Goal: Complete application form

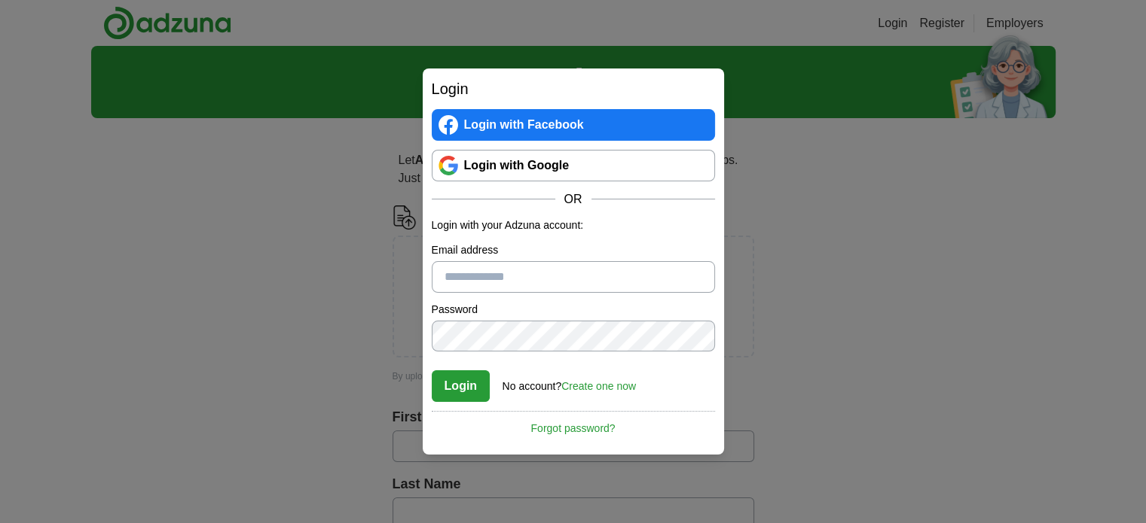
click at [521, 163] on link "Login with Google" at bounding box center [573, 166] width 283 height 32
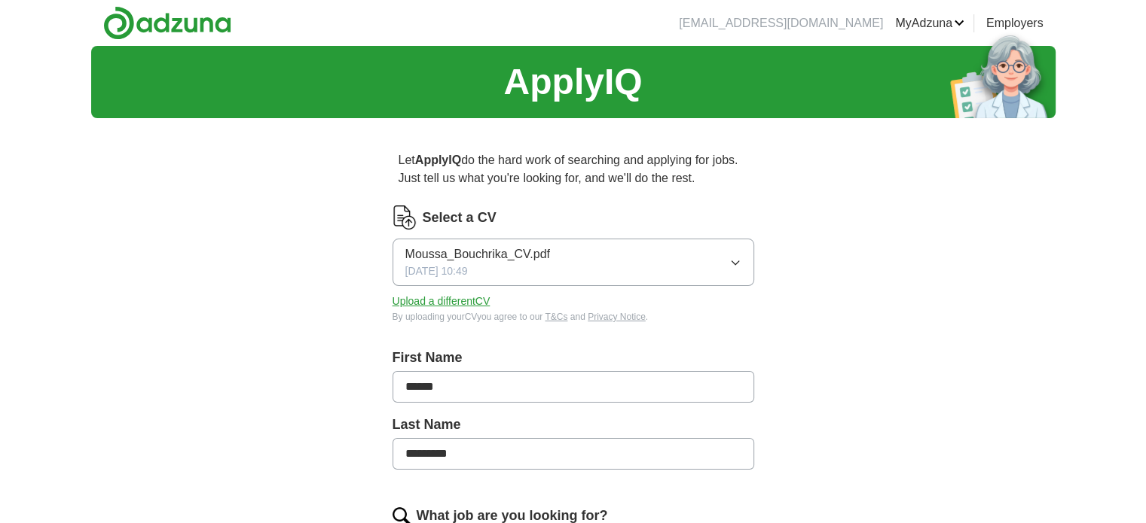
click at [593, 264] on button "Moussa_Bouchrika_CV.pdf 15/08/2025, 10:49" at bounding box center [573, 262] width 362 height 47
click at [412, 307] on button "Upload a different CV" at bounding box center [441, 302] width 98 height 16
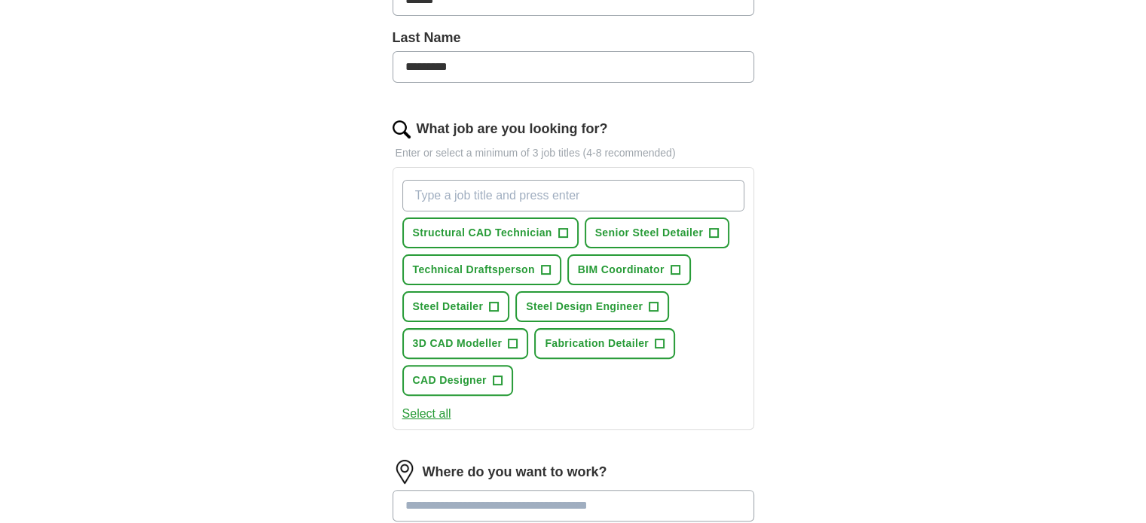
scroll to position [388, 0]
click at [673, 266] on span "+" at bounding box center [674, 270] width 9 height 12
click at [0, 0] on span "×" at bounding box center [0, 0] width 0 height 0
click at [462, 226] on span "Structural CAD Technician" at bounding box center [482, 232] width 139 height 16
click at [449, 374] on span "CAD Designer" at bounding box center [450, 380] width 74 height 16
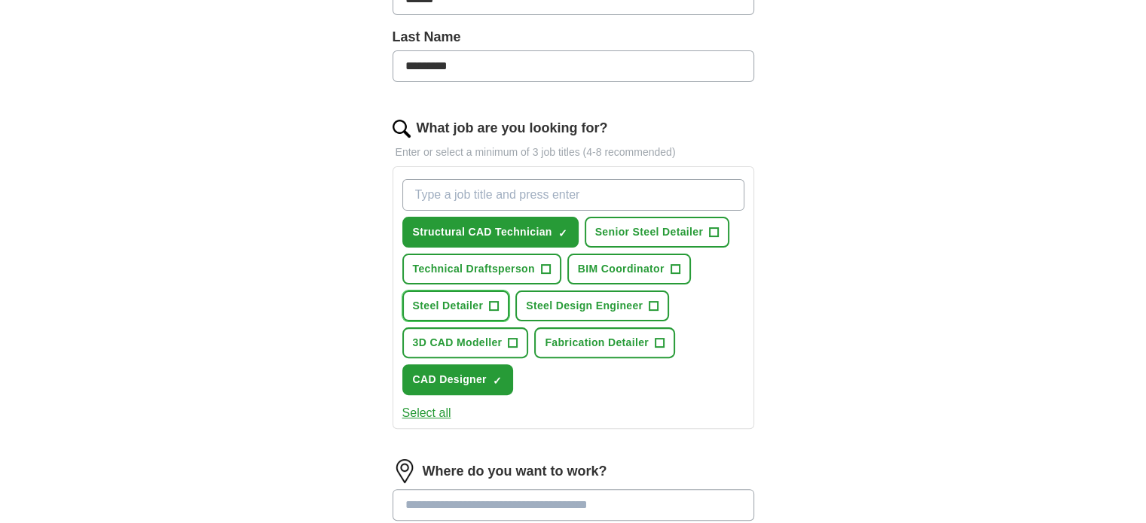
click at [453, 304] on span "Steel Detailer" at bounding box center [448, 306] width 71 height 16
click at [548, 298] on span "Steel Design Engineer" at bounding box center [584, 306] width 117 height 16
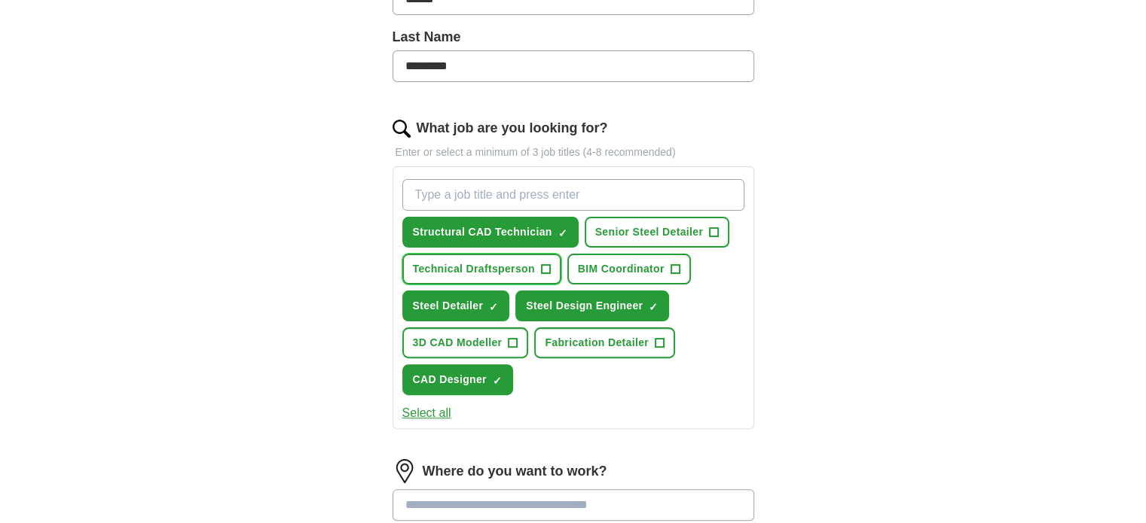
click at [430, 267] on span "Technical Draftsperson" at bounding box center [474, 269] width 122 height 16
click at [452, 341] on span "3D CAD Modeller" at bounding box center [458, 343] width 90 height 16
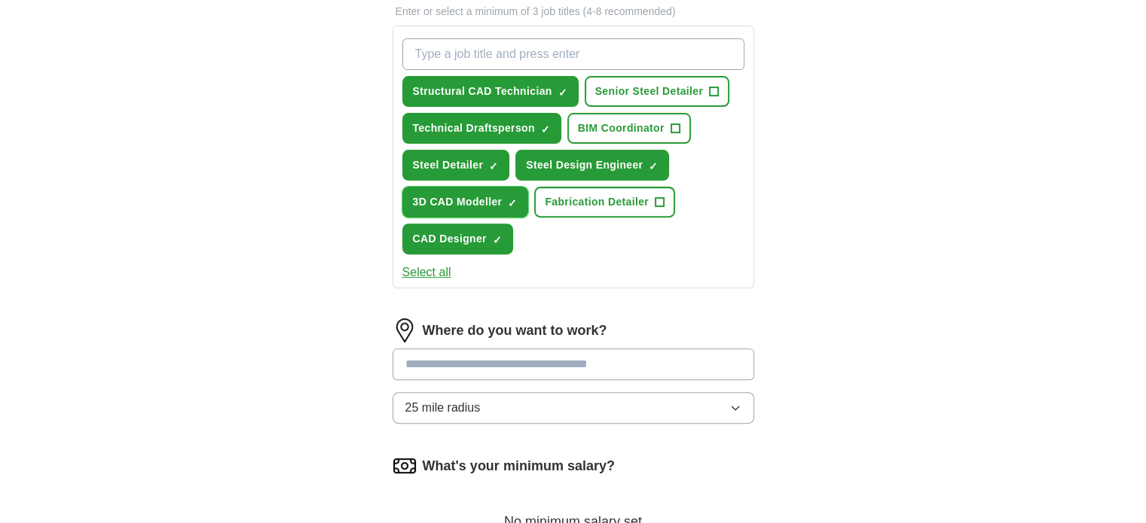
scroll to position [530, 0]
click at [419, 358] on input at bounding box center [573, 364] width 362 height 32
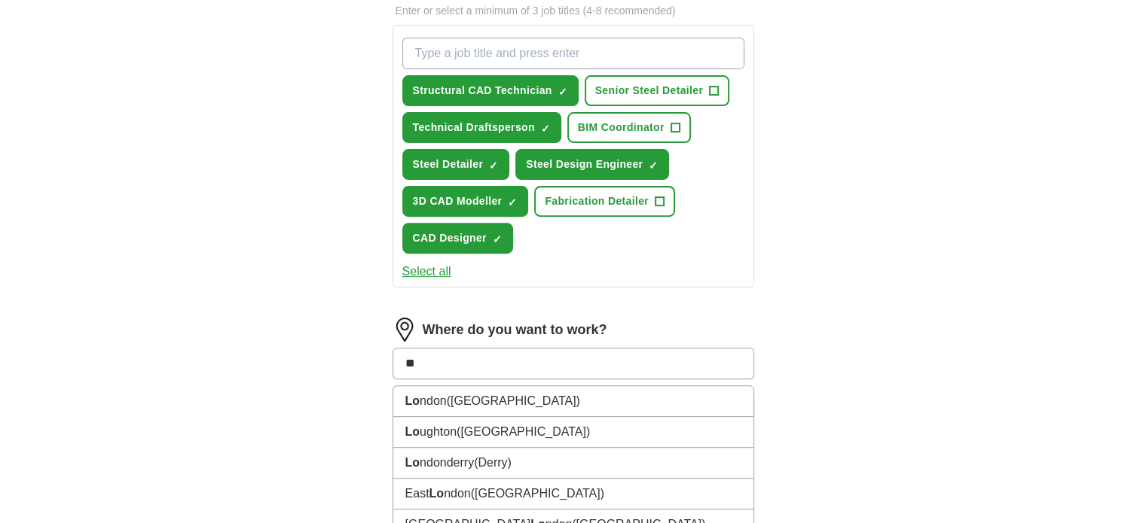
type input "***"
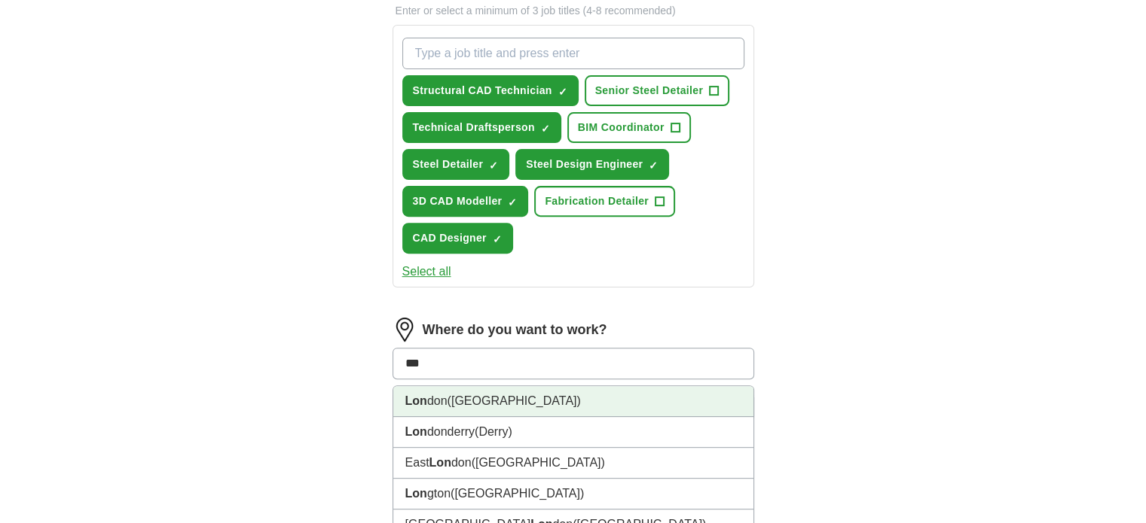
click at [435, 405] on li "Lon don (UK)" at bounding box center [573, 401] width 360 height 31
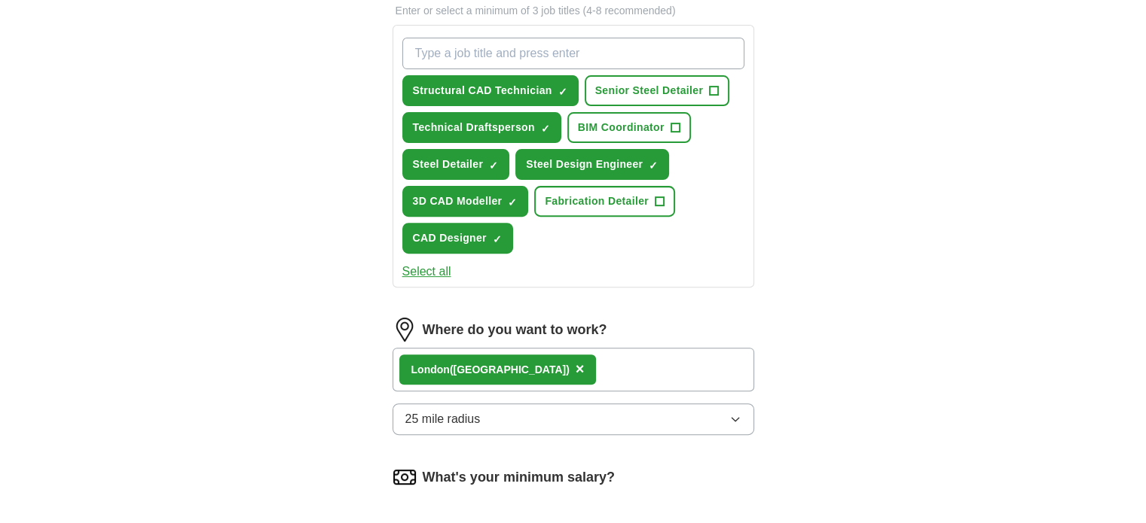
click at [416, 416] on span "25 mile radius" at bounding box center [442, 419] width 75 height 18
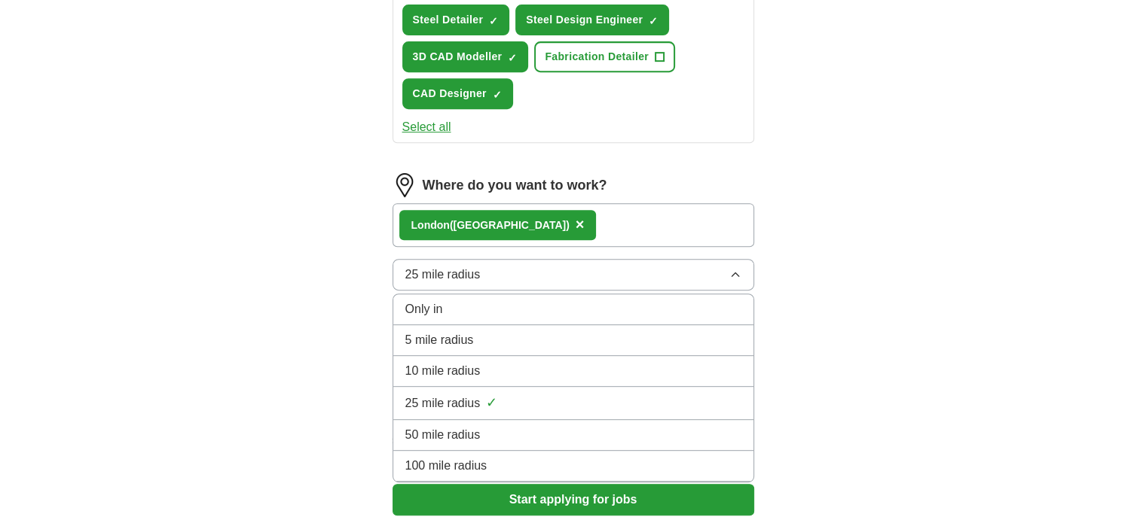
scroll to position [675, 0]
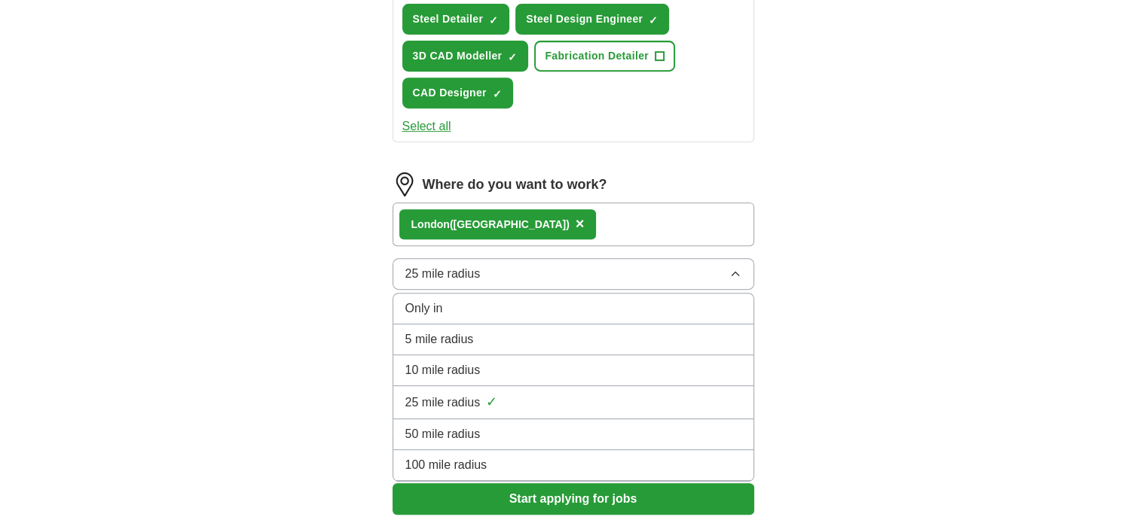
click at [409, 370] on span "10 mile radius" at bounding box center [442, 371] width 75 height 18
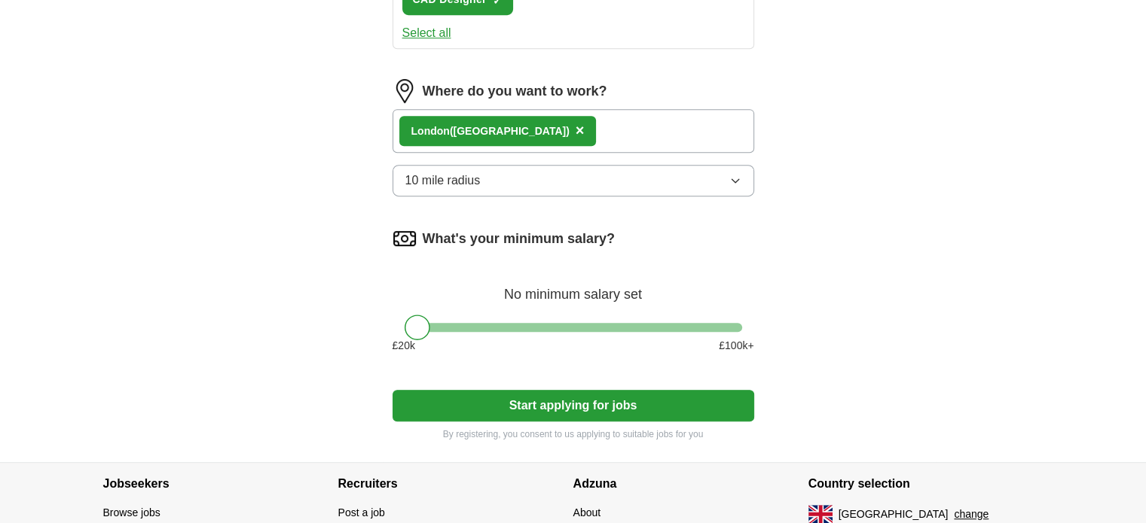
scroll to position [773, 0]
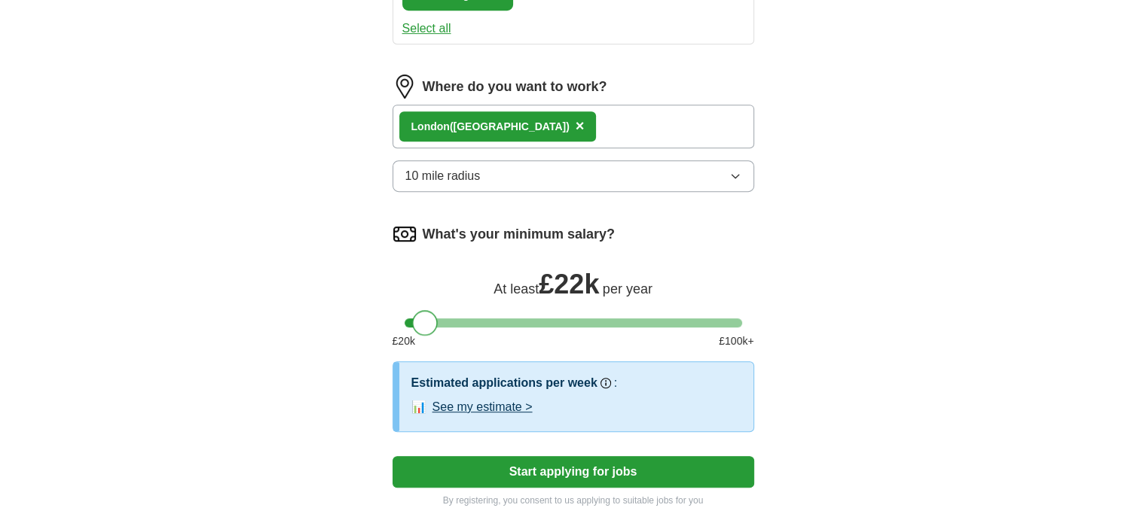
click at [427, 316] on div at bounding box center [425, 323] width 26 height 26
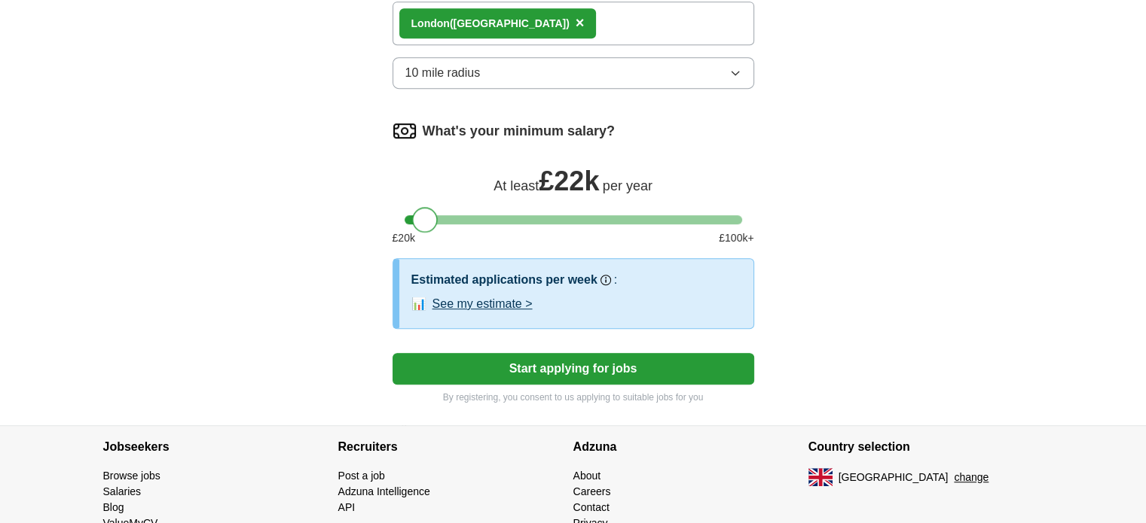
scroll to position [879, 0]
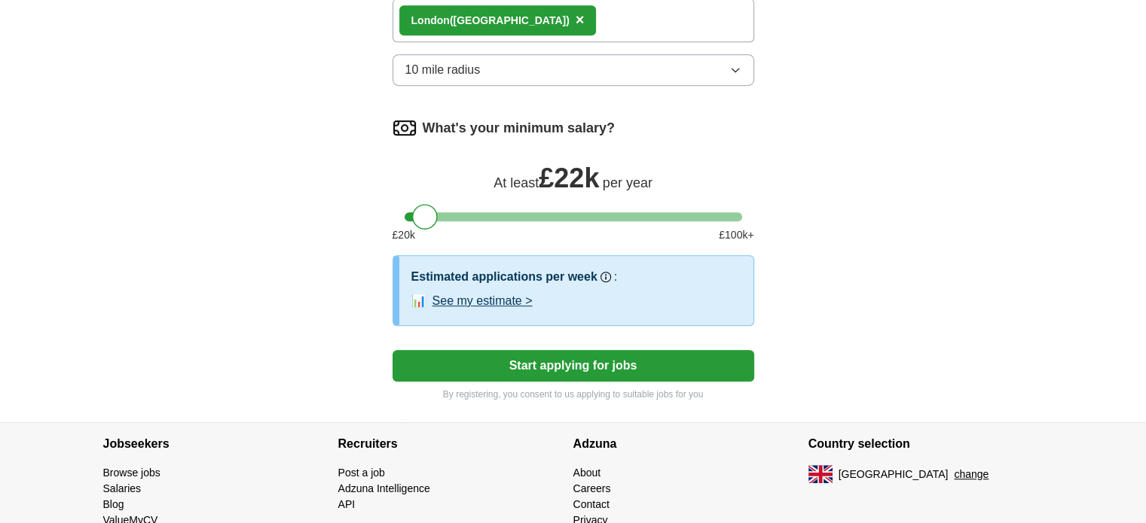
click at [509, 355] on button "Start applying for jobs" at bounding box center [573, 366] width 362 height 32
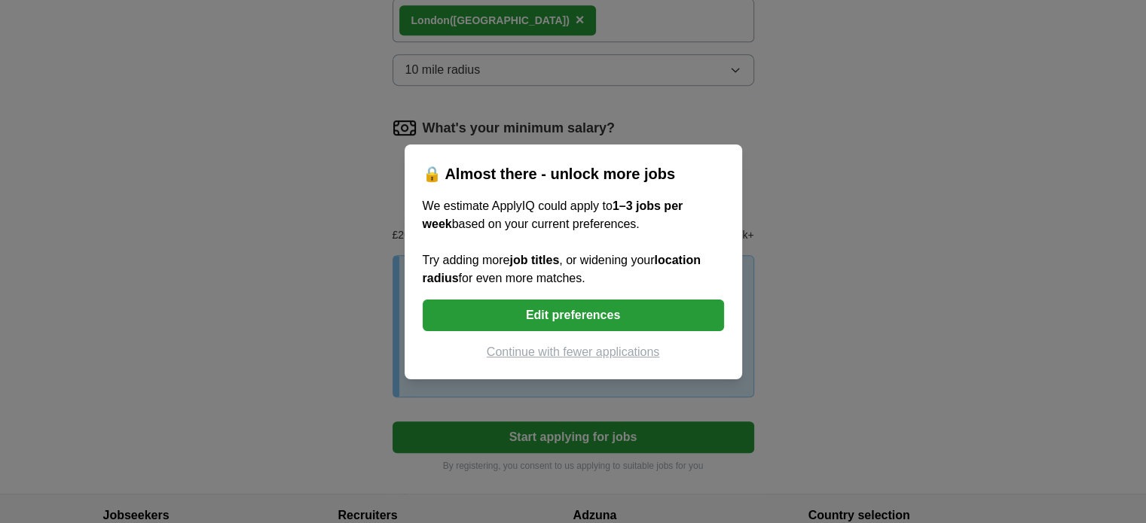
click at [545, 354] on button "Continue with fewer applications" at bounding box center [573, 352] width 301 height 18
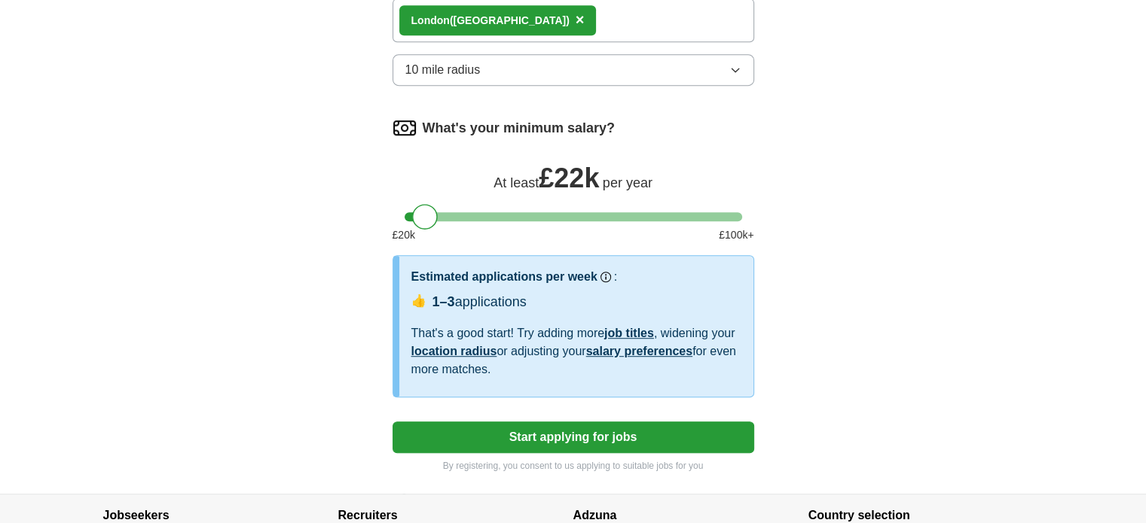
select select "**"
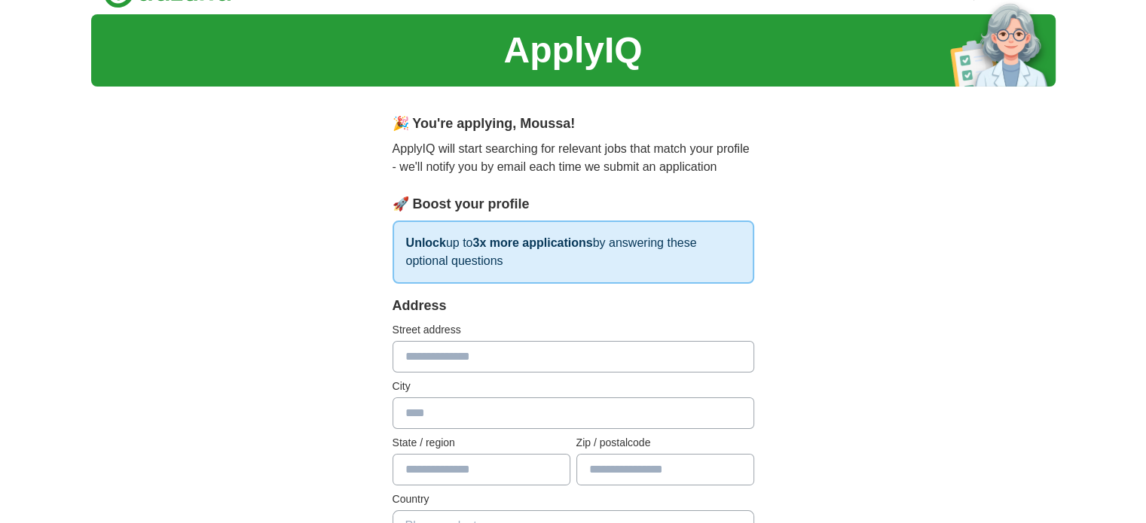
scroll to position [0, 0]
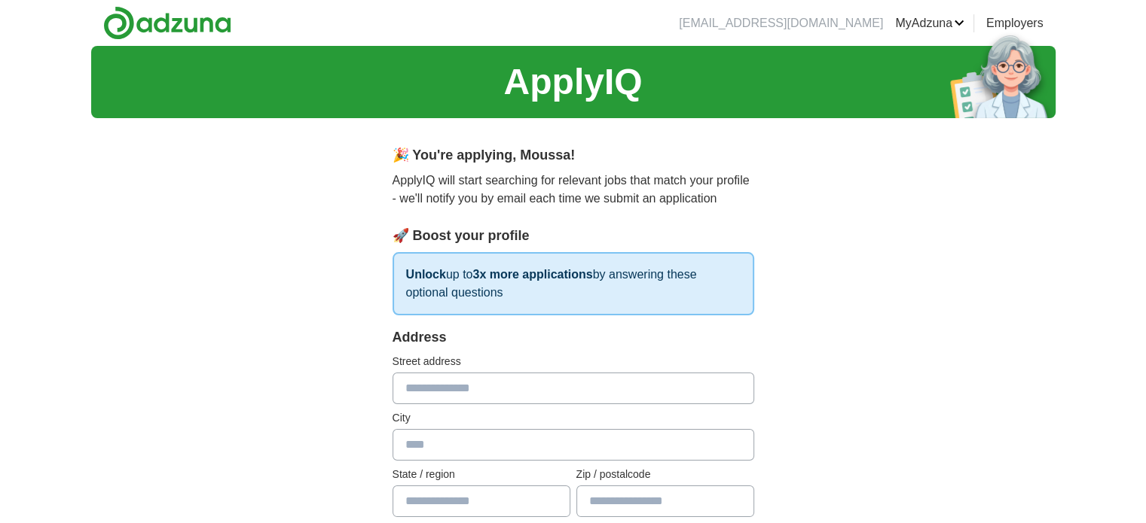
click at [488, 391] on input "text" at bounding box center [573, 389] width 362 height 32
type input "**********"
type input "******"
type input "*"
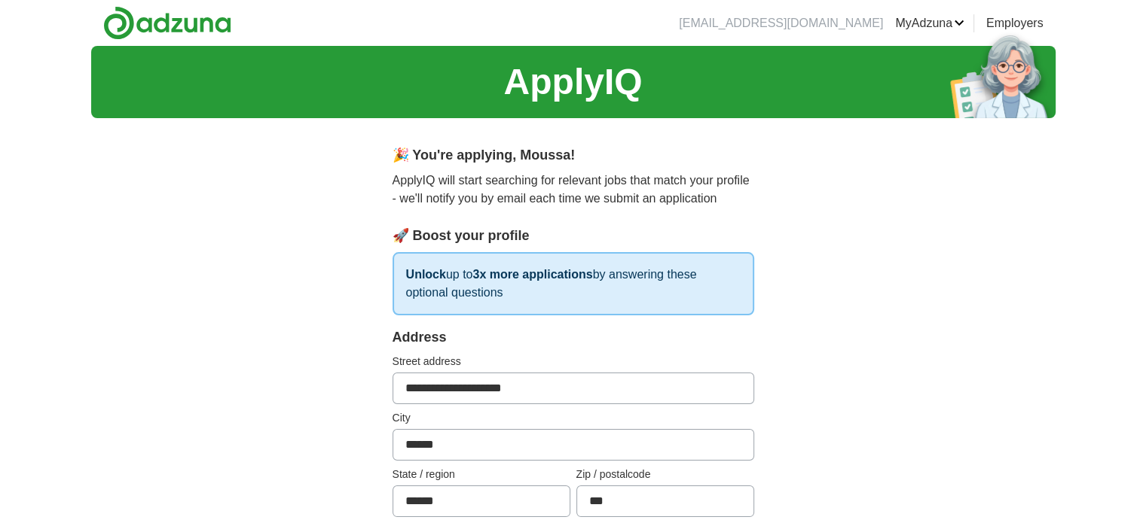
scroll to position [157, 0]
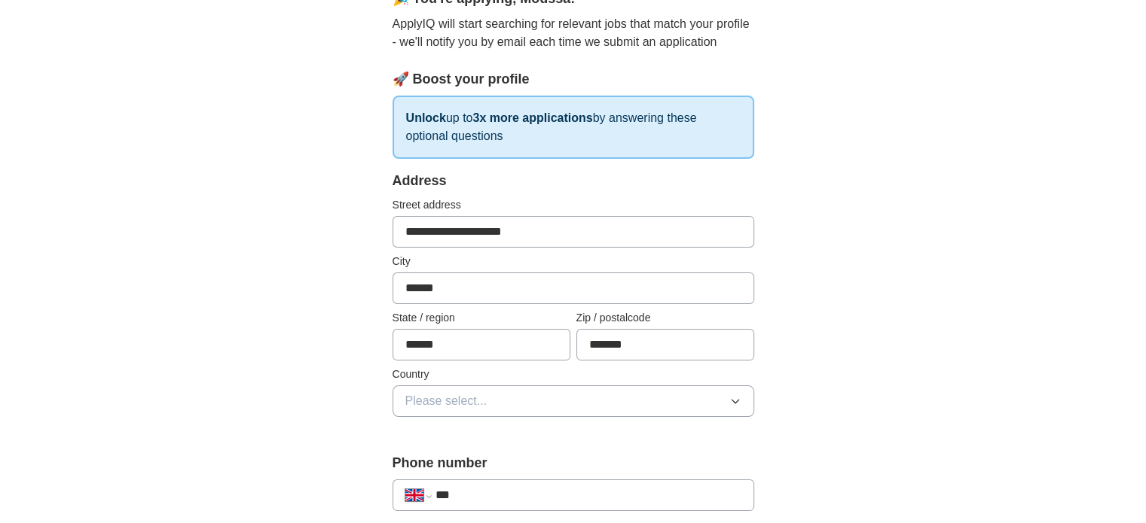
type input "*******"
click at [409, 386] on button "Please select..." at bounding box center [573, 402] width 362 height 32
click at [427, 427] on span "[GEOGRAPHIC_DATA]" at bounding box center [468, 436] width 126 height 18
click at [462, 491] on input "***" at bounding box center [588, 496] width 306 height 18
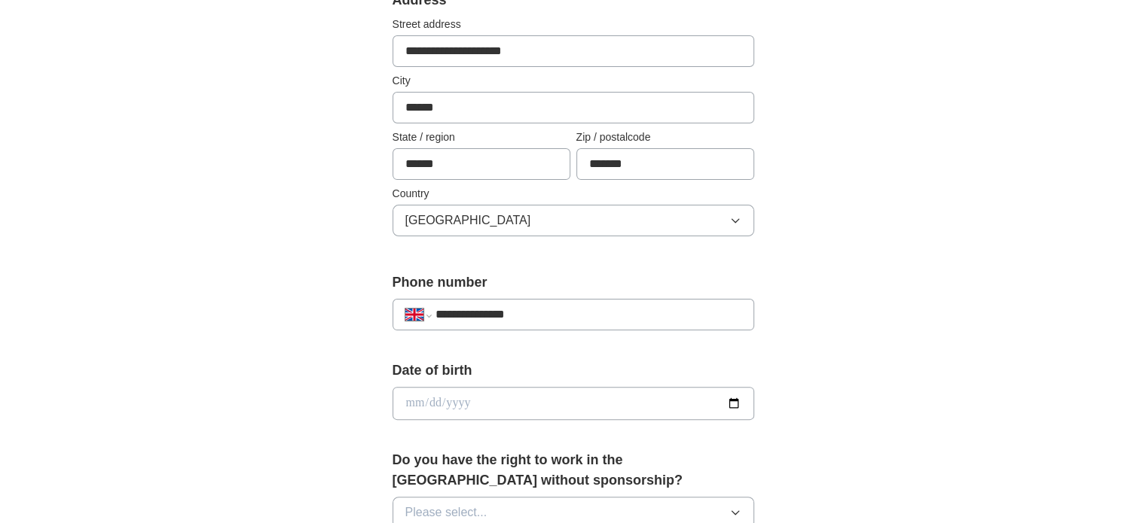
scroll to position [339, 0]
type input "**********"
click at [423, 404] on input "date" at bounding box center [573, 402] width 362 height 33
click at [414, 394] on input "date" at bounding box center [573, 402] width 362 height 33
type input "**********"
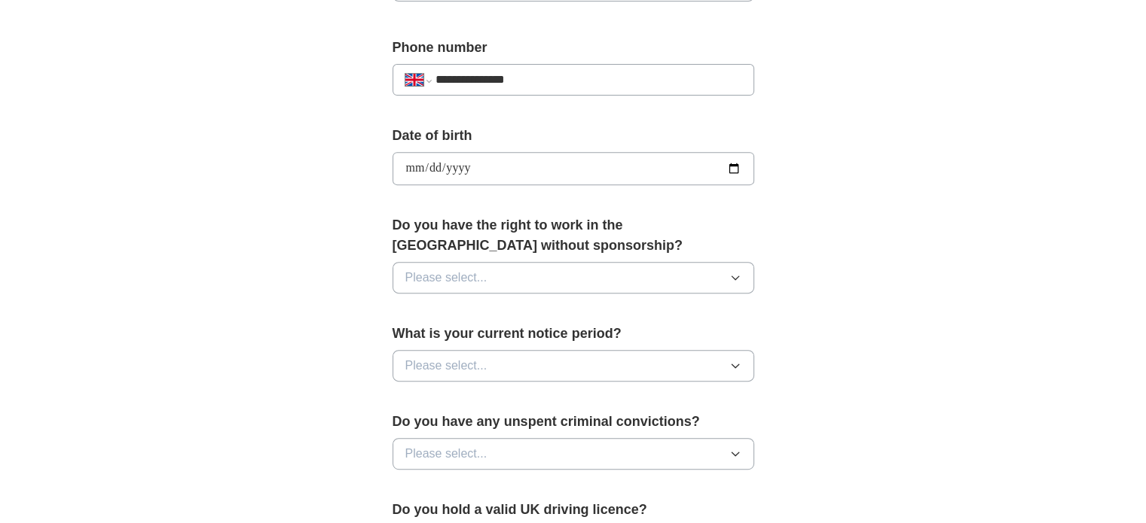
scroll to position [574, 0]
click at [437, 273] on span "Please select..." at bounding box center [446, 276] width 82 height 18
click at [439, 304] on div "Yes" at bounding box center [573, 311] width 336 height 18
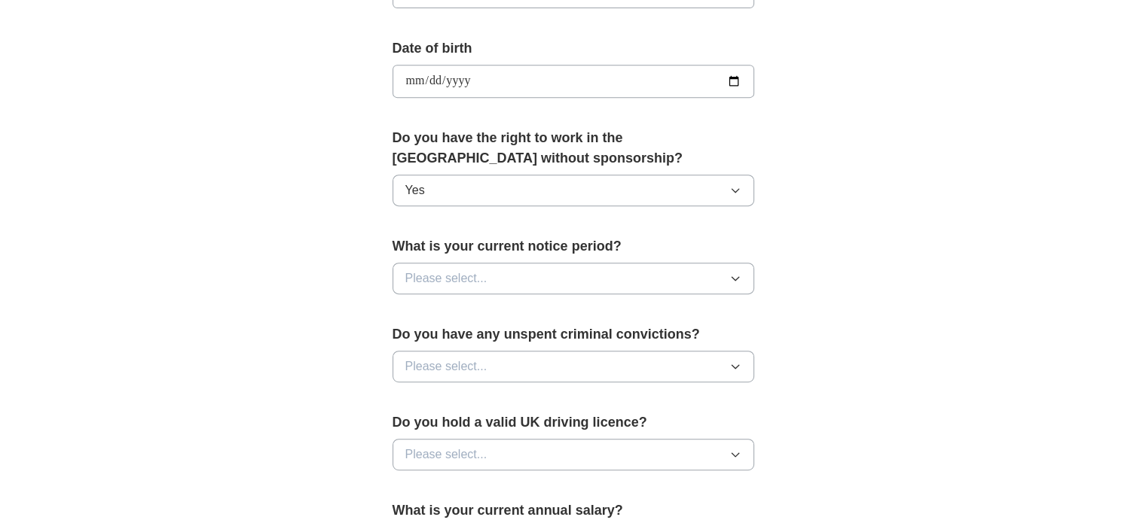
scroll to position [663, 0]
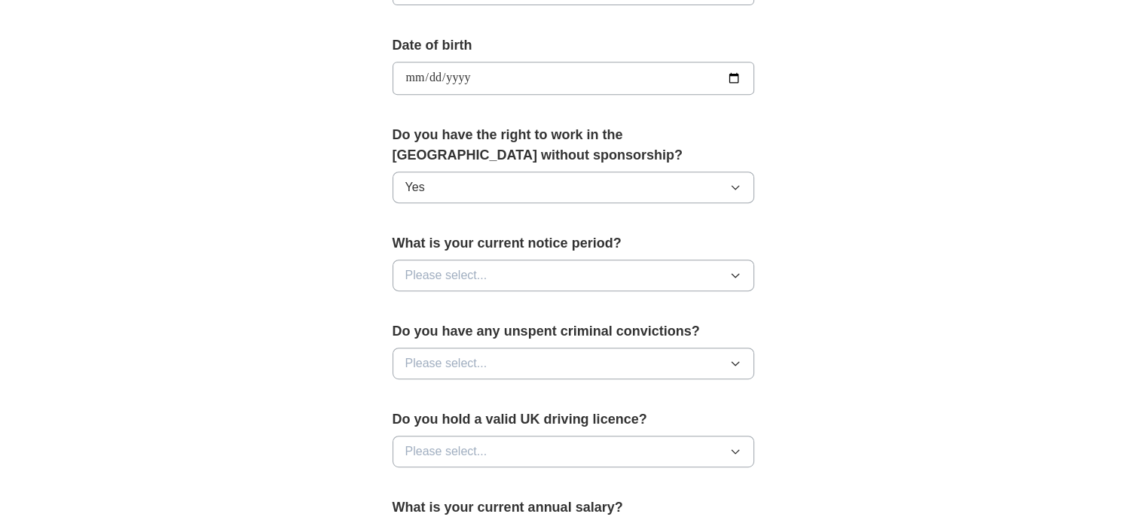
click at [420, 282] on button "Please select..." at bounding box center [573, 276] width 362 height 32
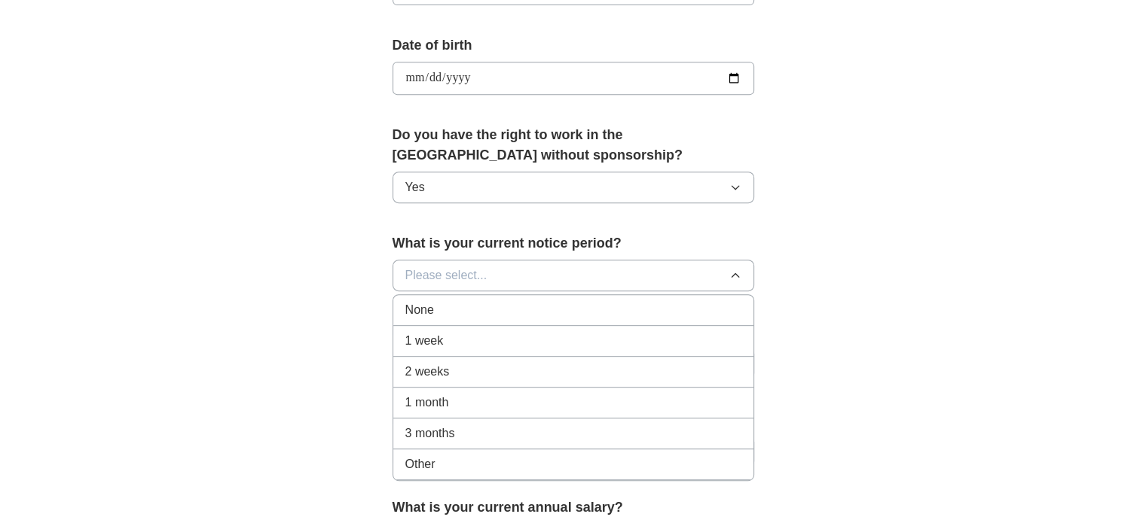
click at [429, 365] on span "2 weeks" at bounding box center [427, 372] width 44 height 18
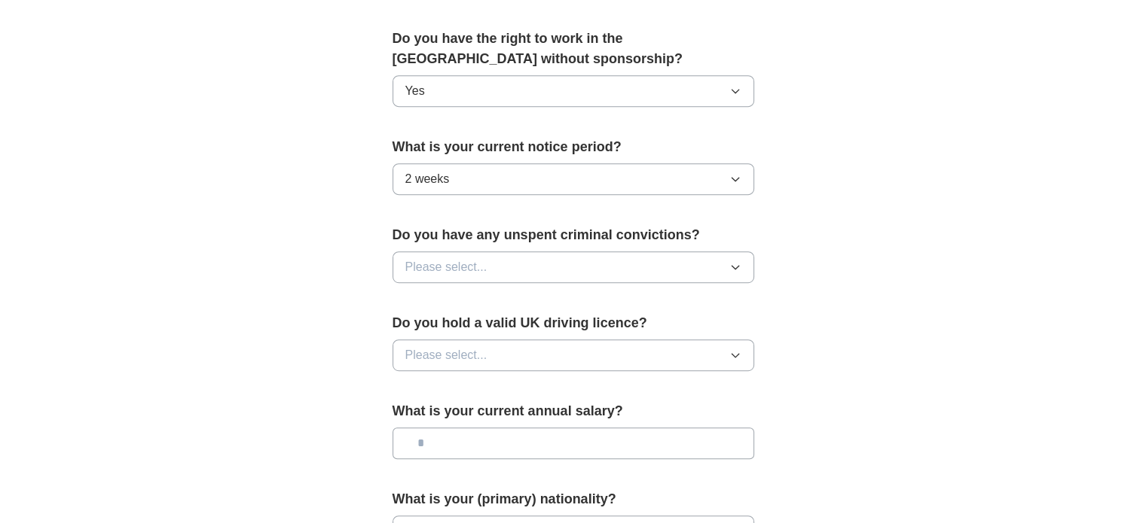
scroll to position [762, 0]
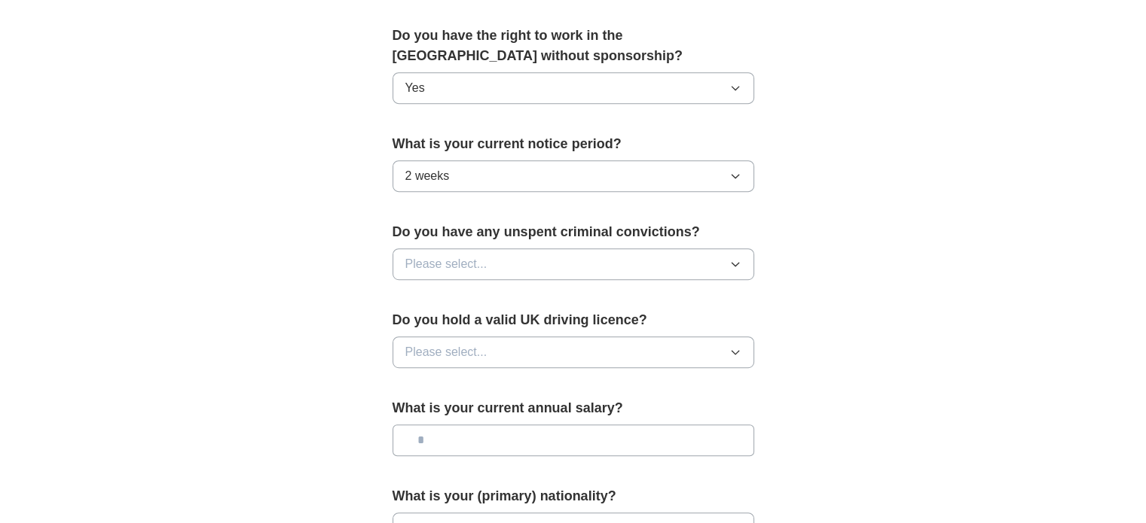
click at [461, 267] on span "Please select..." at bounding box center [446, 264] width 82 height 18
click at [435, 331] on div "No" at bounding box center [573, 330] width 336 height 18
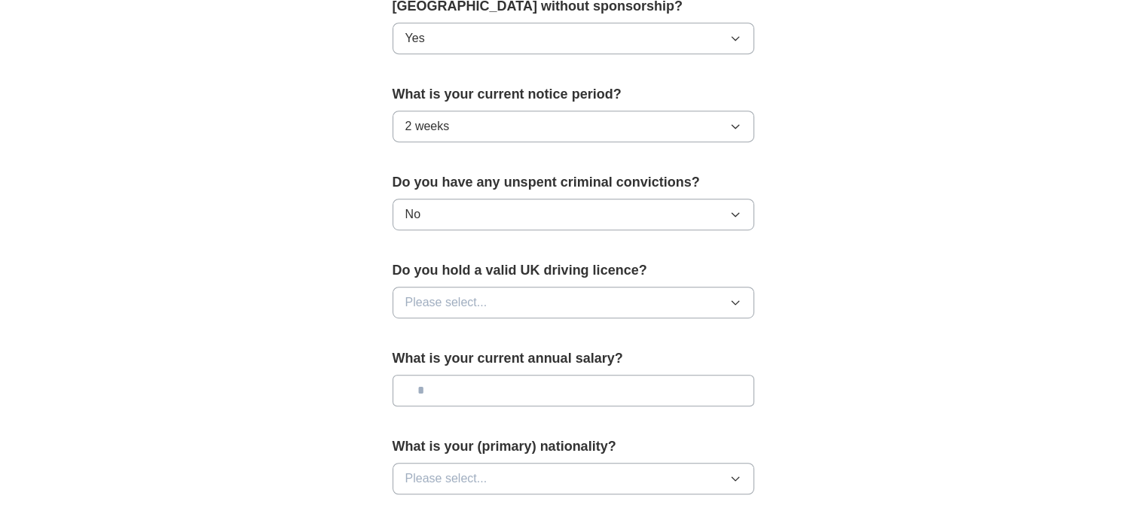
scroll to position [813, 0]
click at [459, 307] on button "Please select..." at bounding box center [573, 301] width 362 height 32
click at [458, 352] on li "No" at bounding box center [573, 367] width 360 height 31
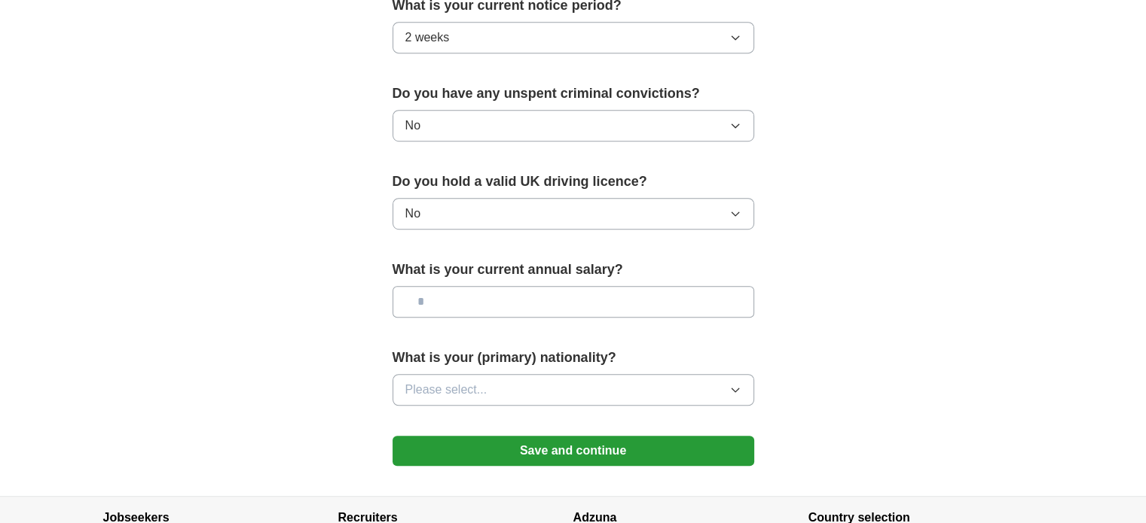
click at [436, 297] on input "text" at bounding box center [573, 302] width 362 height 32
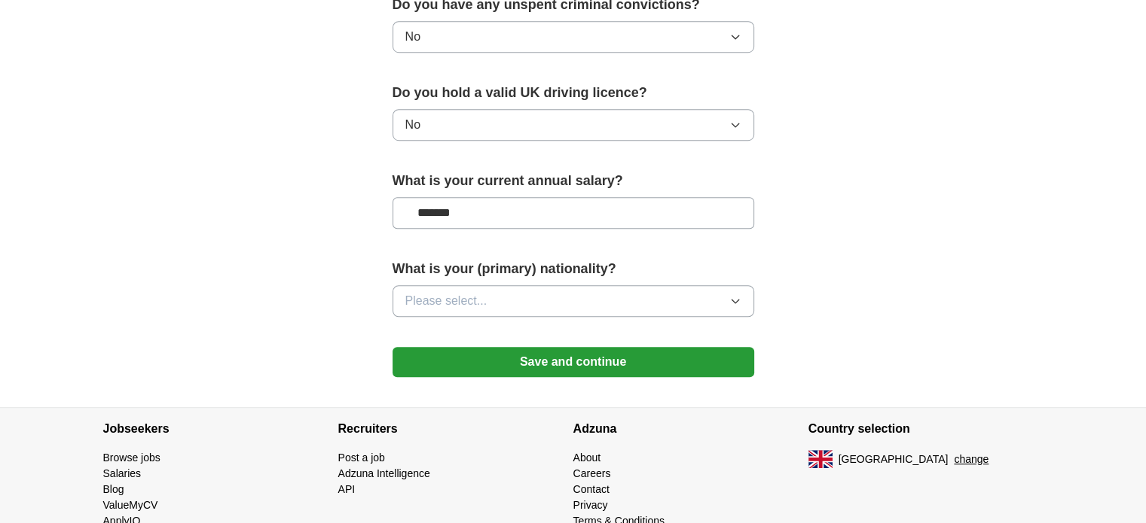
scroll to position [1003, 0]
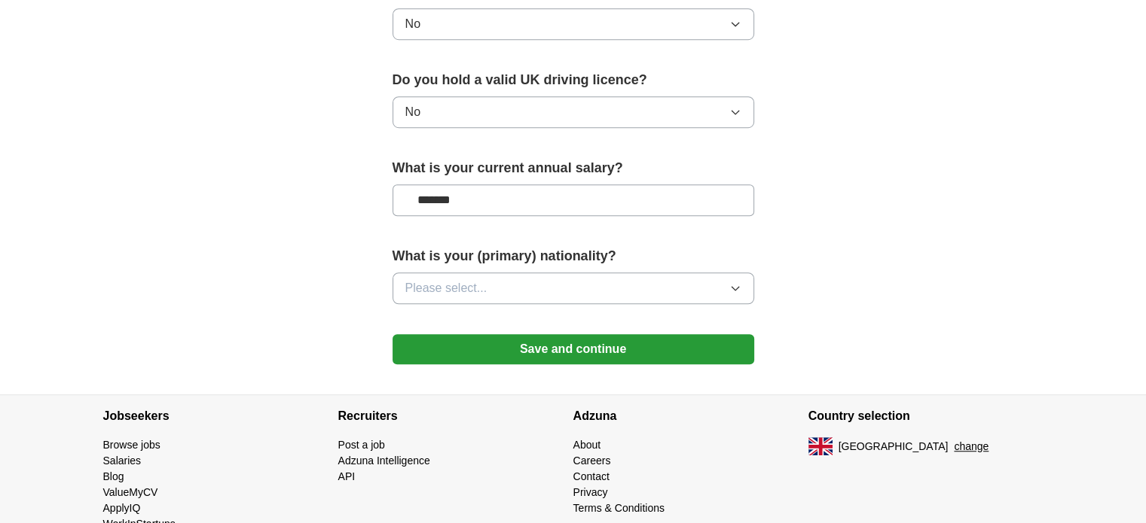
type input "*******"
click at [419, 286] on span "Please select..." at bounding box center [446, 288] width 82 height 18
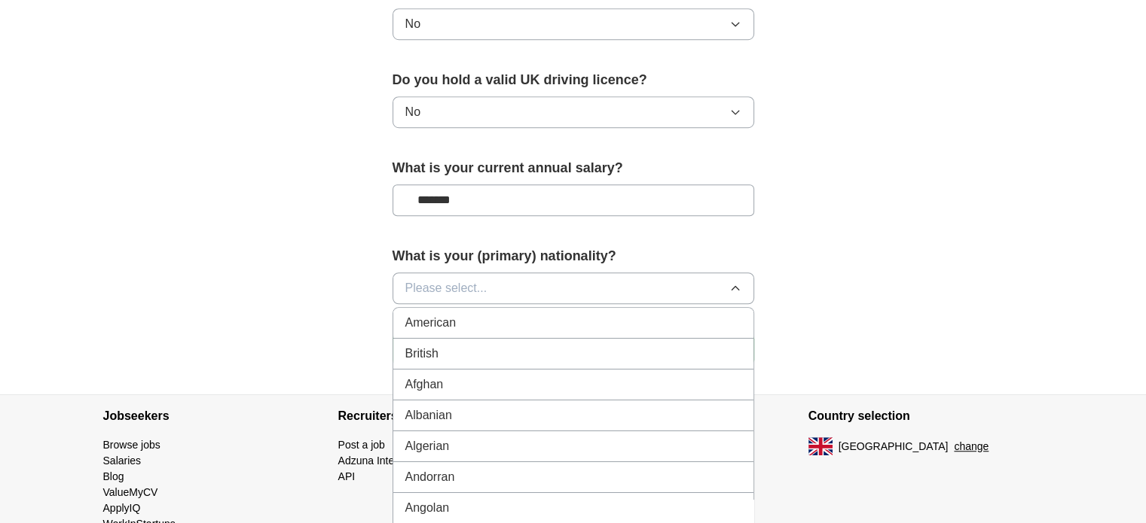
click at [419, 273] on button "Please select..." at bounding box center [573, 289] width 362 height 32
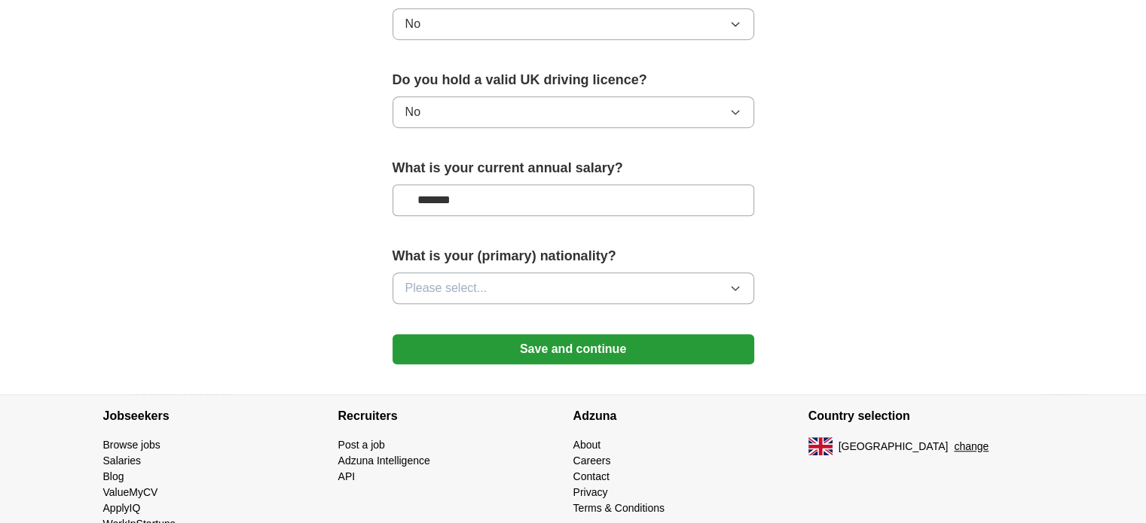
click at [419, 273] on button "Please select..." at bounding box center [573, 289] width 362 height 32
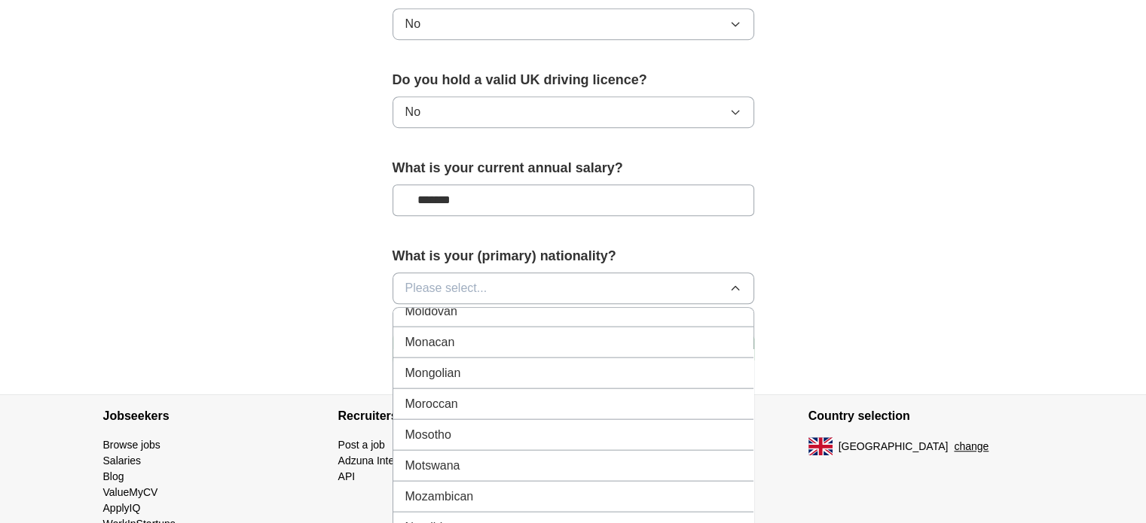
scroll to position [3594, 0]
click at [437, 395] on span "Moroccan" at bounding box center [431, 404] width 53 height 18
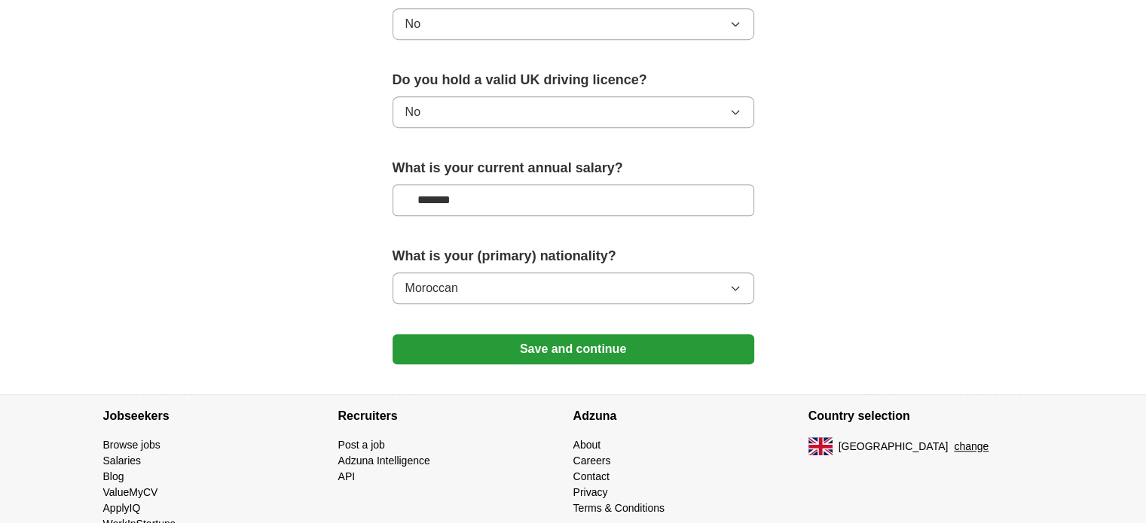
click at [479, 350] on button "Save and continue" at bounding box center [573, 349] width 362 height 30
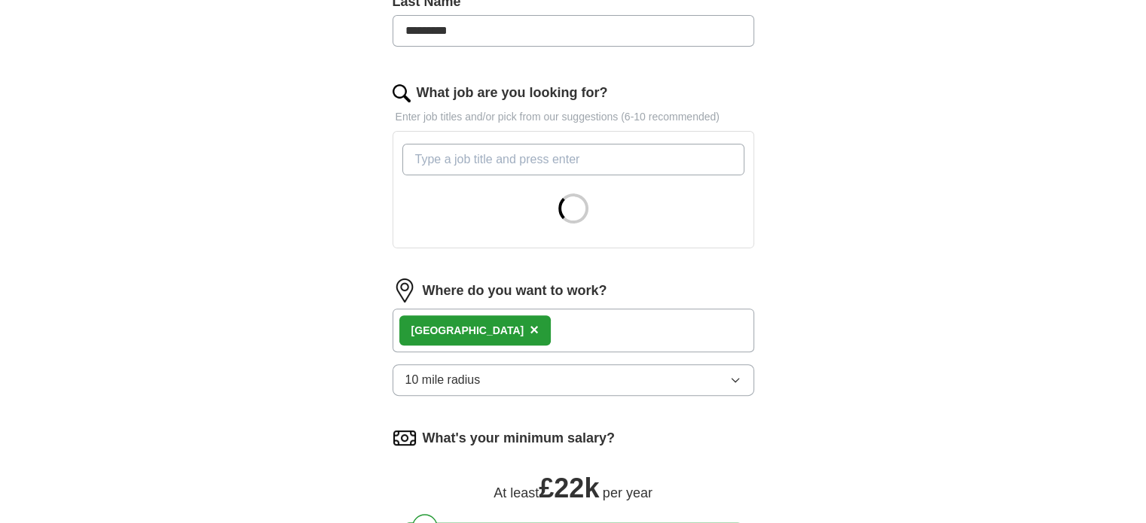
scroll to position [419, 0]
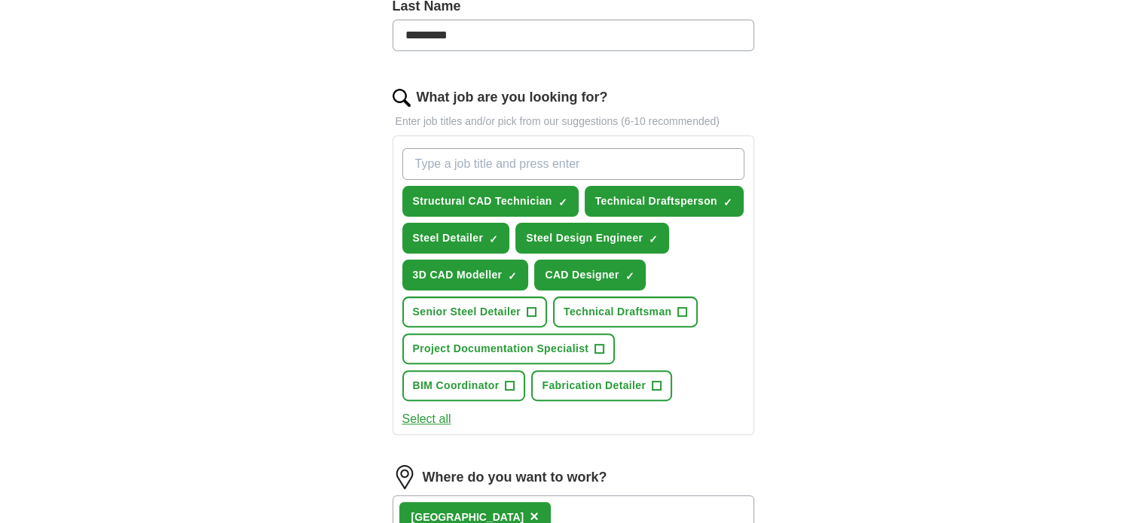
click at [452, 154] on input "What job are you looking for?" at bounding box center [573, 164] width 342 height 32
type input "cad engineer"
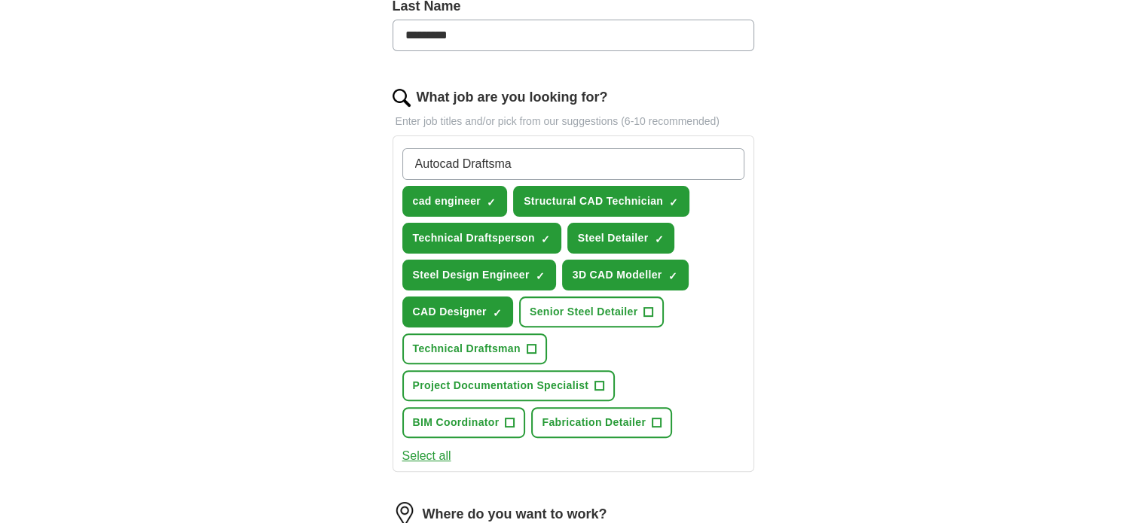
type input "Autocad Draftsman"
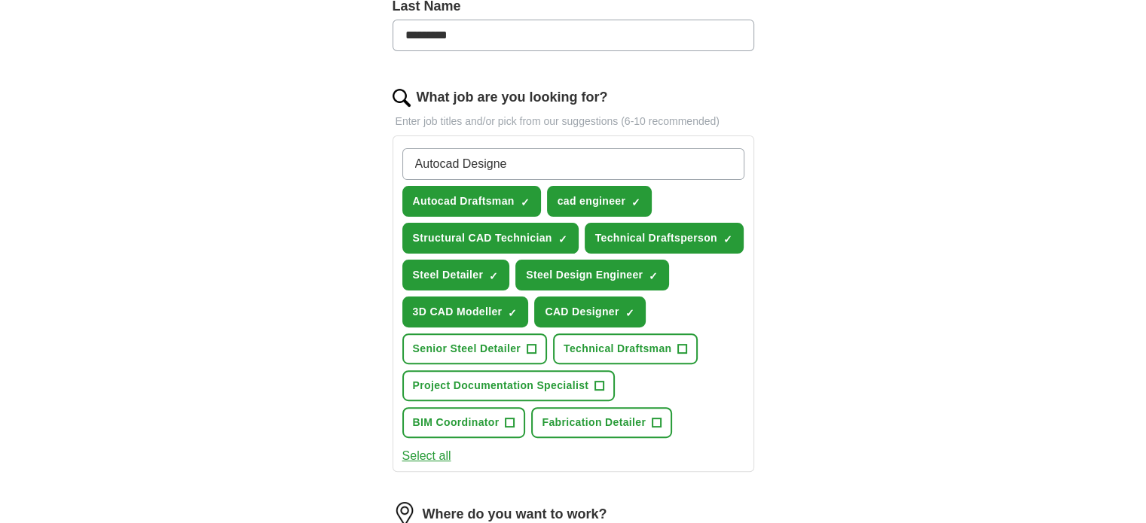
type input "Autocad Designer"
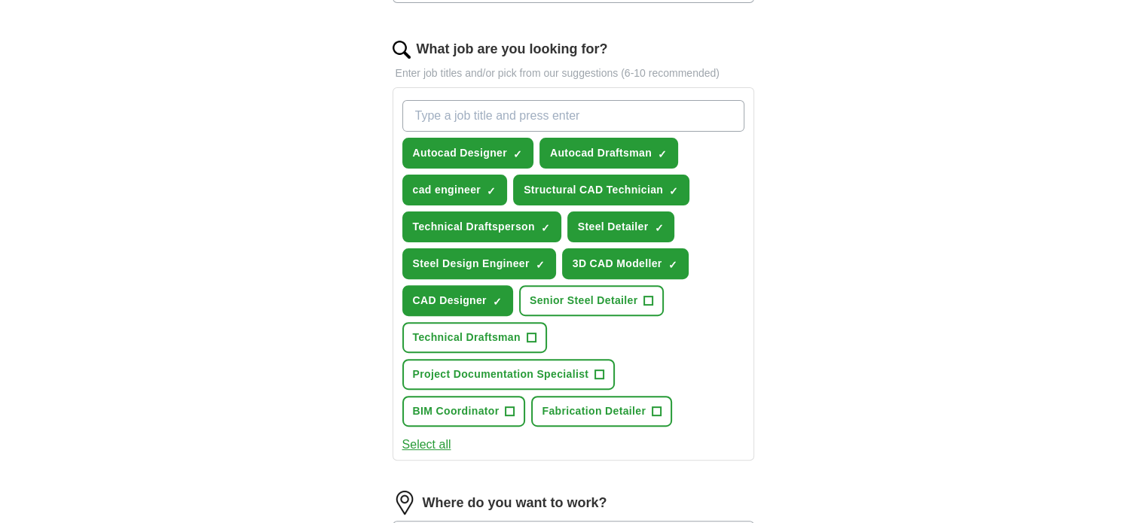
scroll to position [1008, 0]
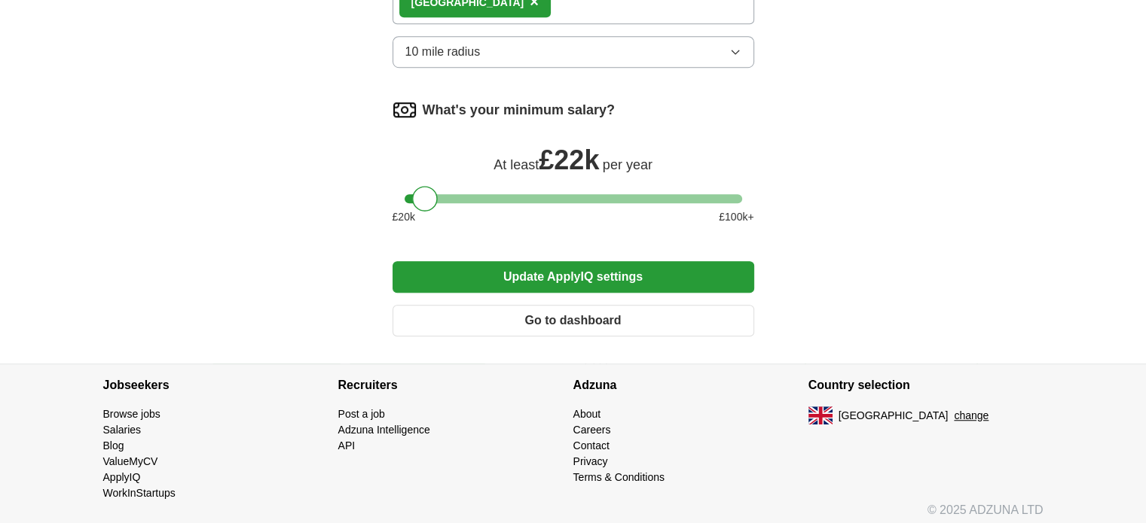
click at [473, 273] on button "Update ApplyIQ settings" at bounding box center [573, 277] width 362 height 32
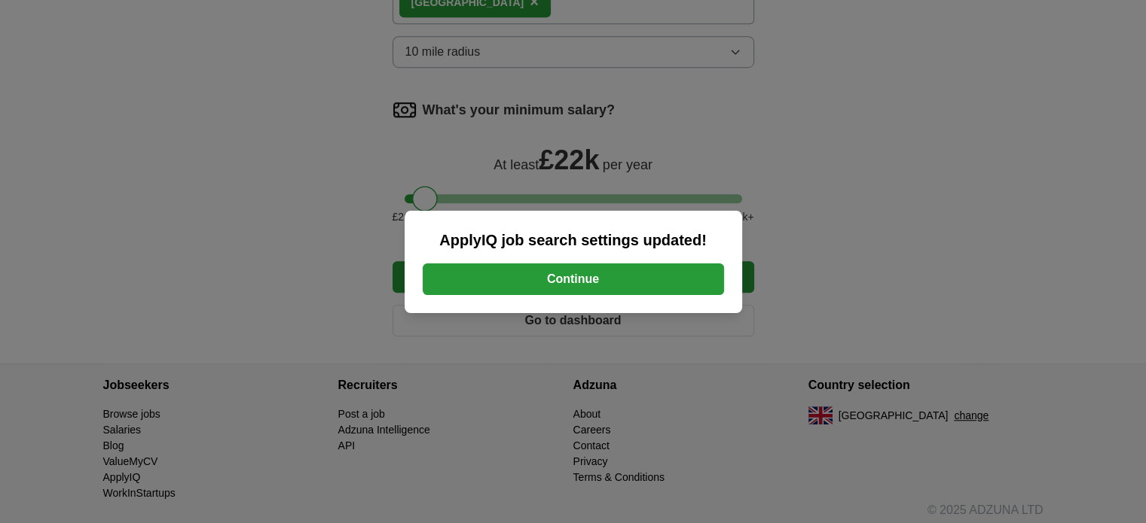
click at [501, 276] on button "Continue" at bounding box center [573, 280] width 301 height 32
